Goal: Information Seeking & Learning: Find specific fact

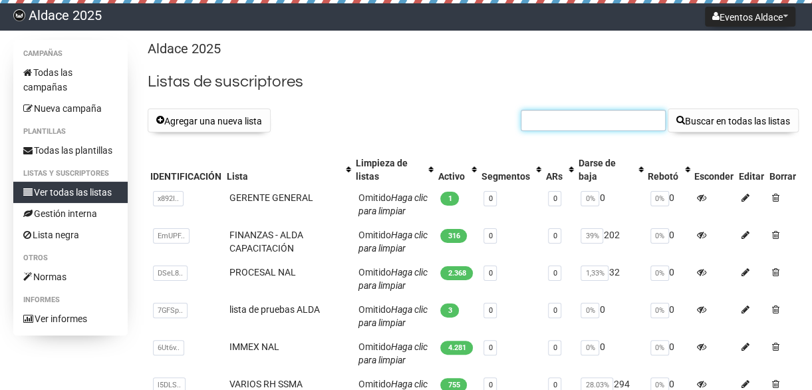
click at [529, 118] on input "text" at bounding box center [593, 120] width 145 height 21
type input "[PERSON_NAME]"
click at [667, 108] on button "Buscar en todas las listas" at bounding box center [732, 120] width 131 height 24
click at [589, 120] on input "text" at bounding box center [593, 120] width 145 height 21
type input "[PERSON_NAME].[PERSON_NAME]"
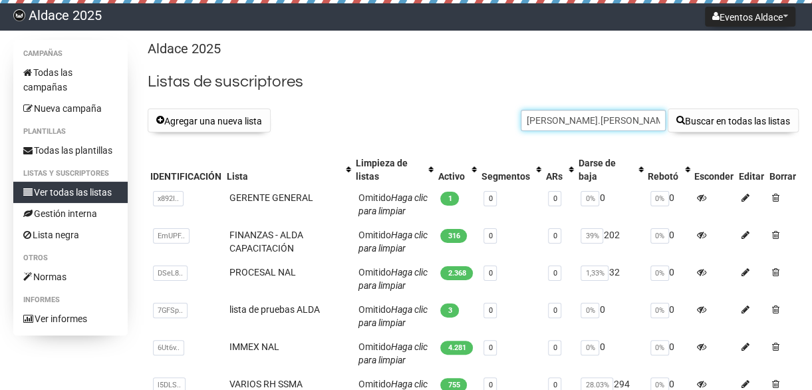
click at [667, 108] on button "Buscar en todas las listas" at bounding box center [732, 120] width 131 height 24
